Goal: Task Accomplishment & Management: Manage account settings

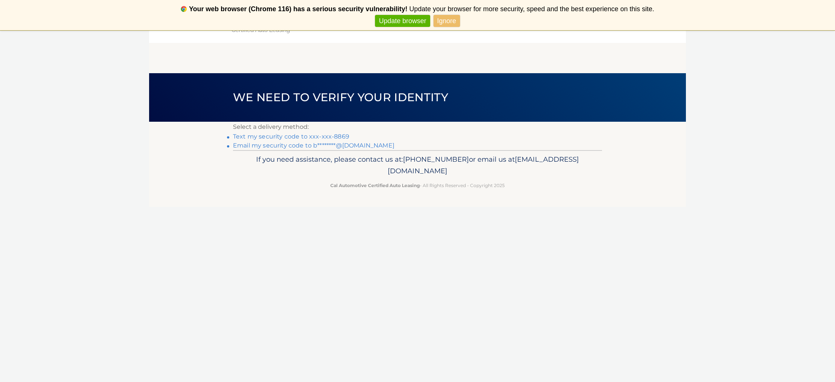
click at [308, 137] on link "Text my security code to xxx-xxx-8869" at bounding box center [291, 136] width 116 height 7
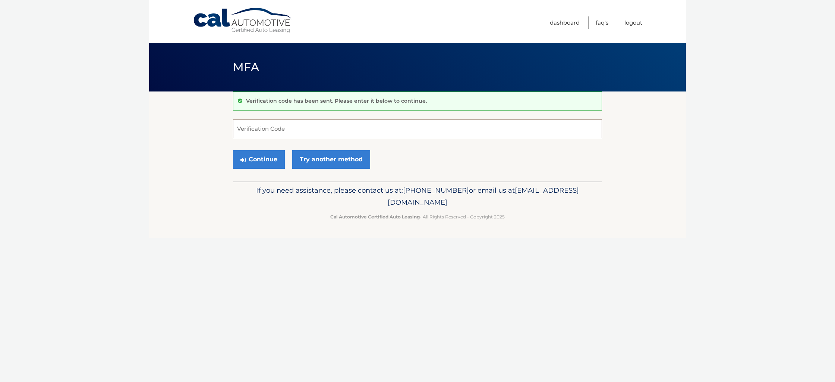
click at [299, 130] on input "Verification Code" at bounding box center [417, 128] width 369 height 19
type input "731880"
click at [242, 159] on icon "submit" at bounding box center [243, 160] width 5 height 6
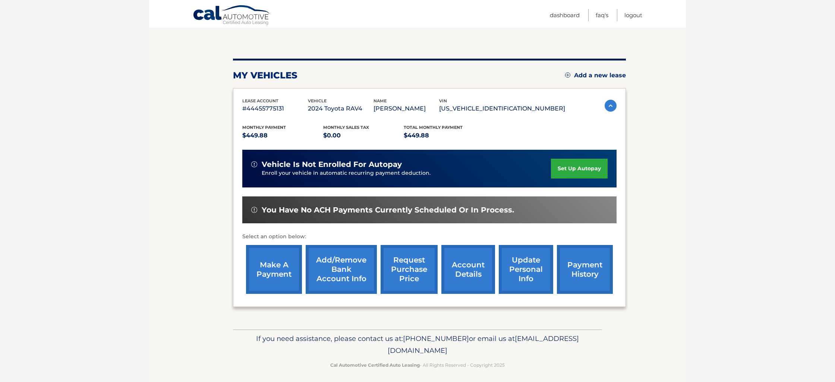
scroll to position [70, 0]
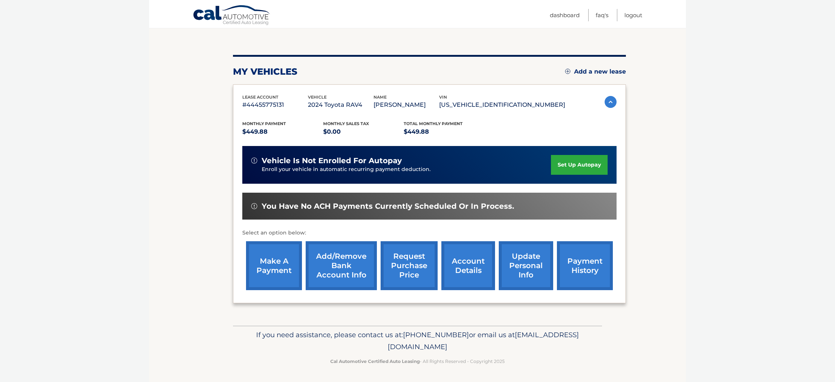
click at [274, 264] on link "make a payment" at bounding box center [274, 265] width 56 height 49
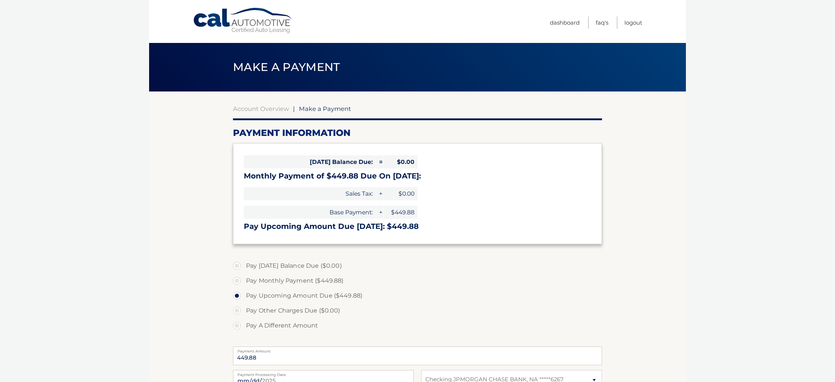
select select "ZDk5Yzc3Y2QtYTM1MS00ZjhlLWJjZmQtM2NkYzM1M2RlMDgw"
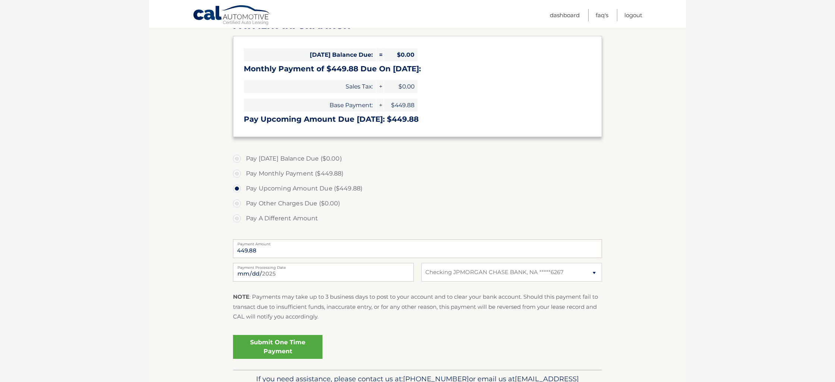
scroll to position [107, 0]
click at [294, 349] on link "Submit One Time Payment" at bounding box center [278, 346] width 90 height 24
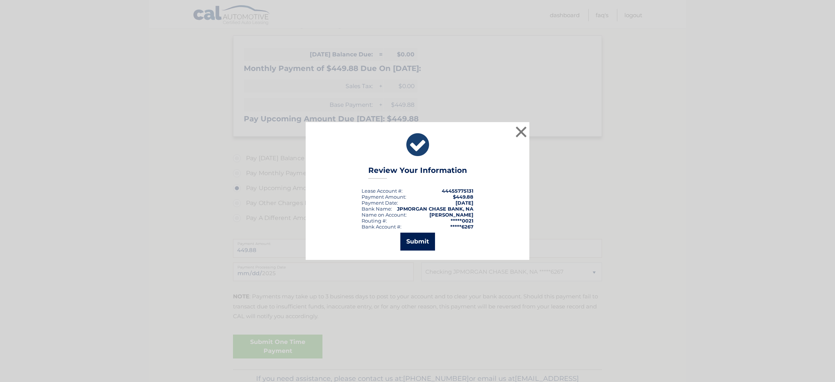
click at [419, 243] on button "Submit" at bounding box center [418, 241] width 35 height 18
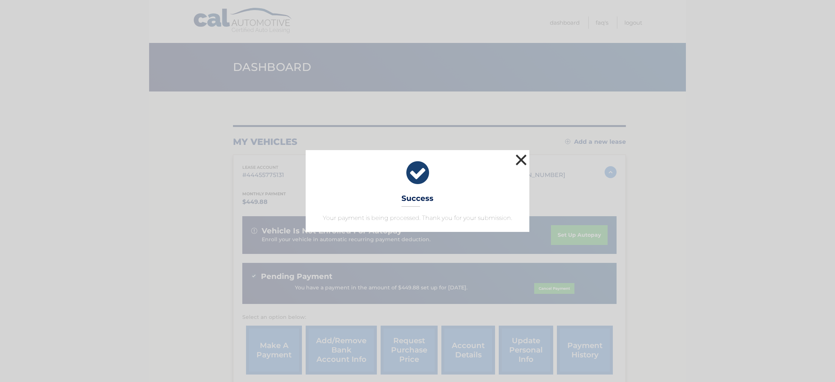
click at [520, 160] on button "×" at bounding box center [521, 159] width 15 height 15
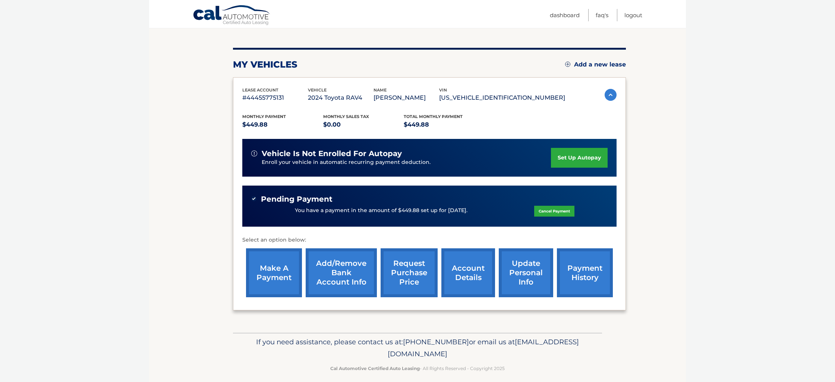
scroll to position [84, 0]
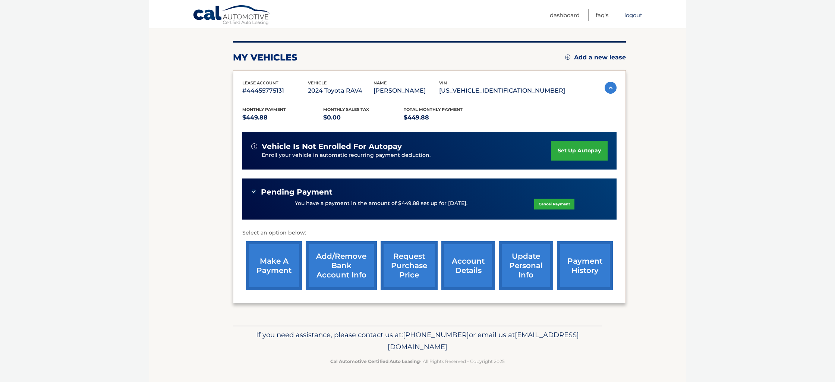
click at [633, 16] on link "Logout" at bounding box center [634, 15] width 18 height 12
